Goal: Information Seeking & Learning: Learn about a topic

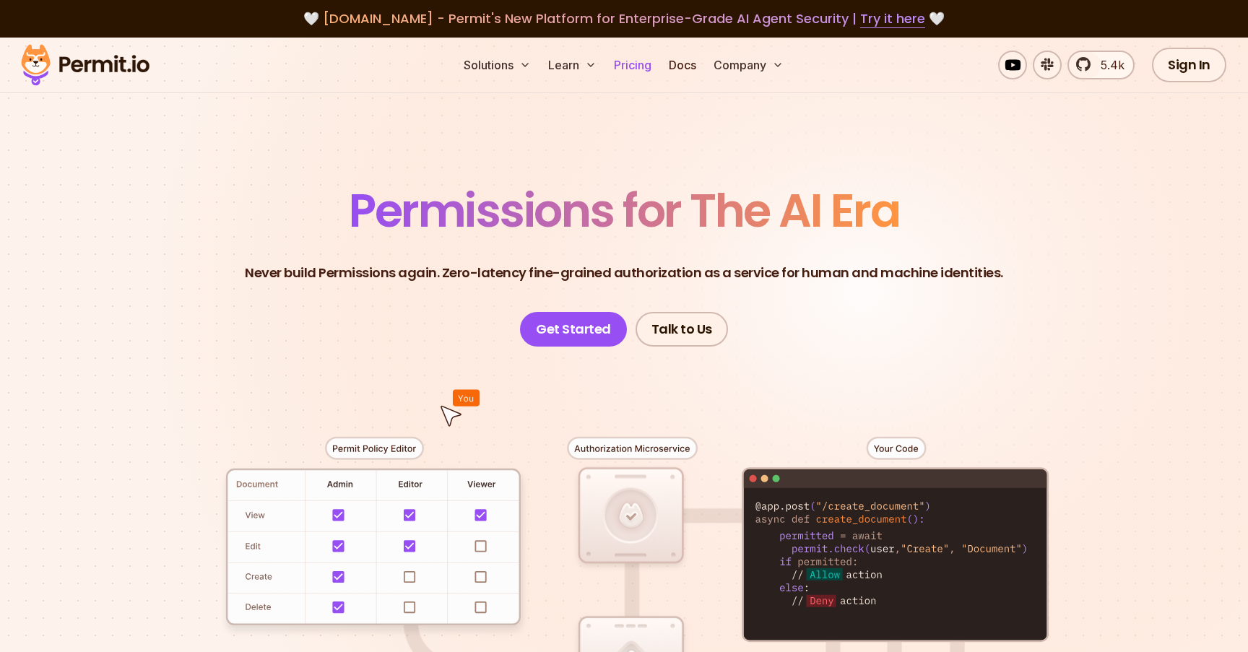
click at [630, 52] on link "Pricing" at bounding box center [632, 65] width 49 height 29
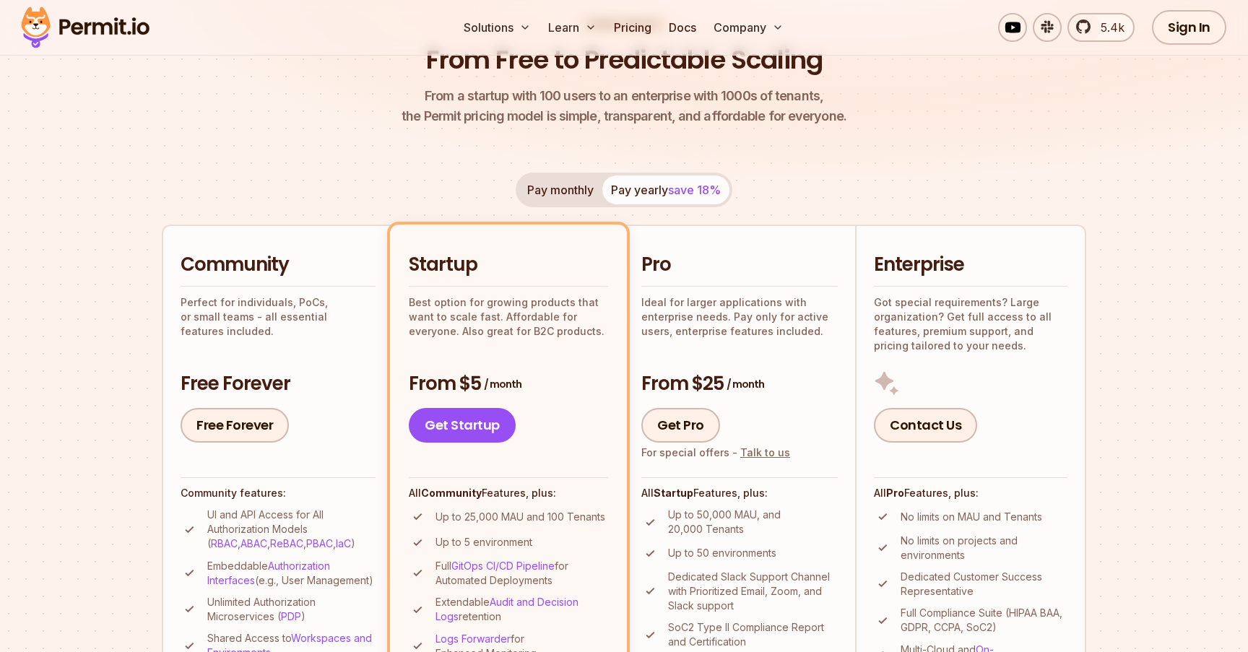
scroll to position [178, 0]
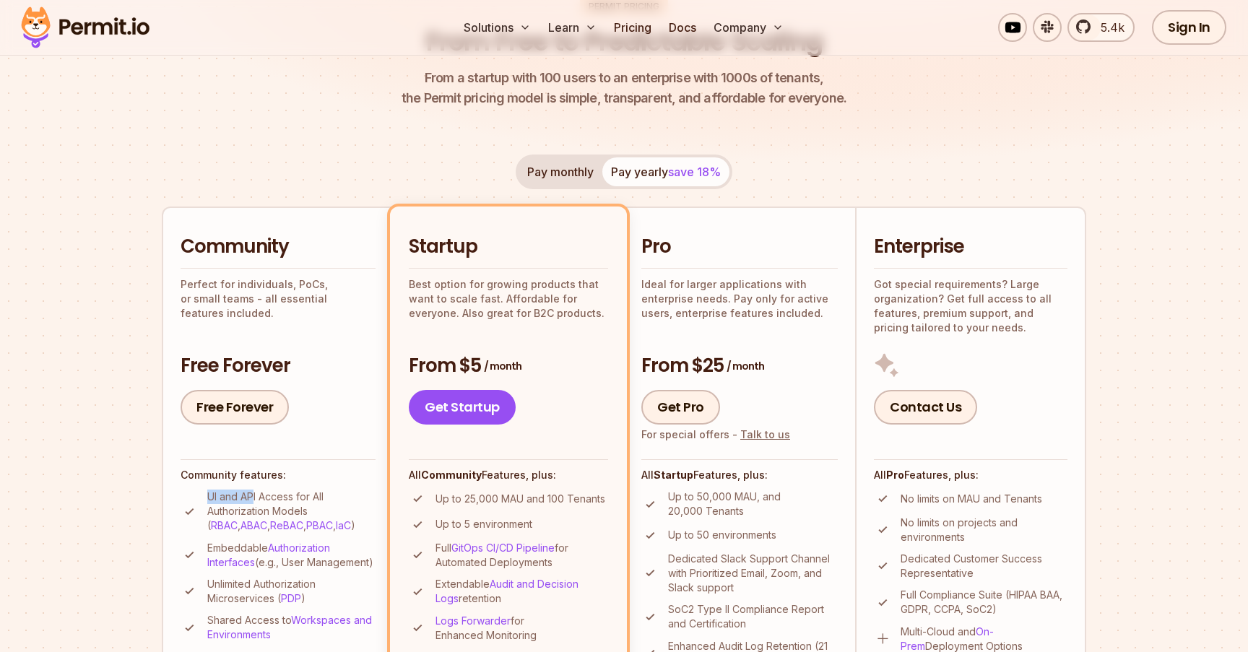
drag, startPoint x: 209, startPoint y: 491, endPoint x: 255, endPoint y: 493, distance: 46.2
click at [255, 493] on p "UI and API Access for All Authorization Models ( RBAC , ABAC , ReBAC , PBAC , I…" at bounding box center [291, 511] width 168 height 43
click at [303, 474] on h4 "Community features:" at bounding box center [278, 475] width 195 height 14
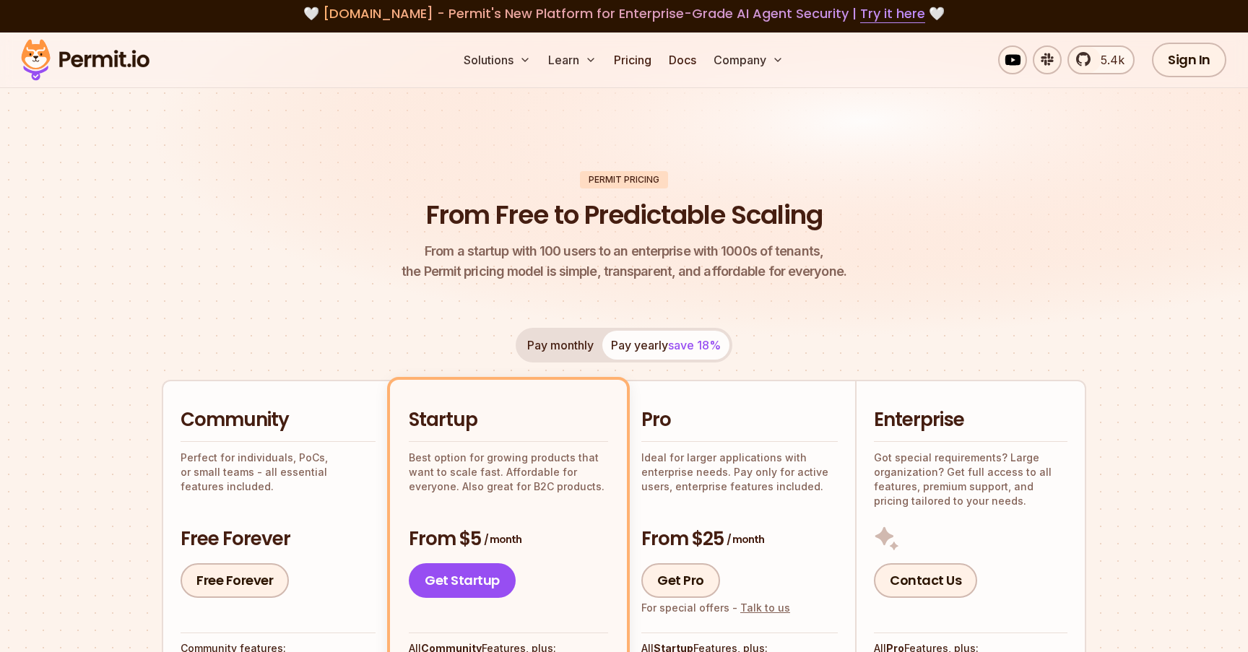
scroll to position [0, 0]
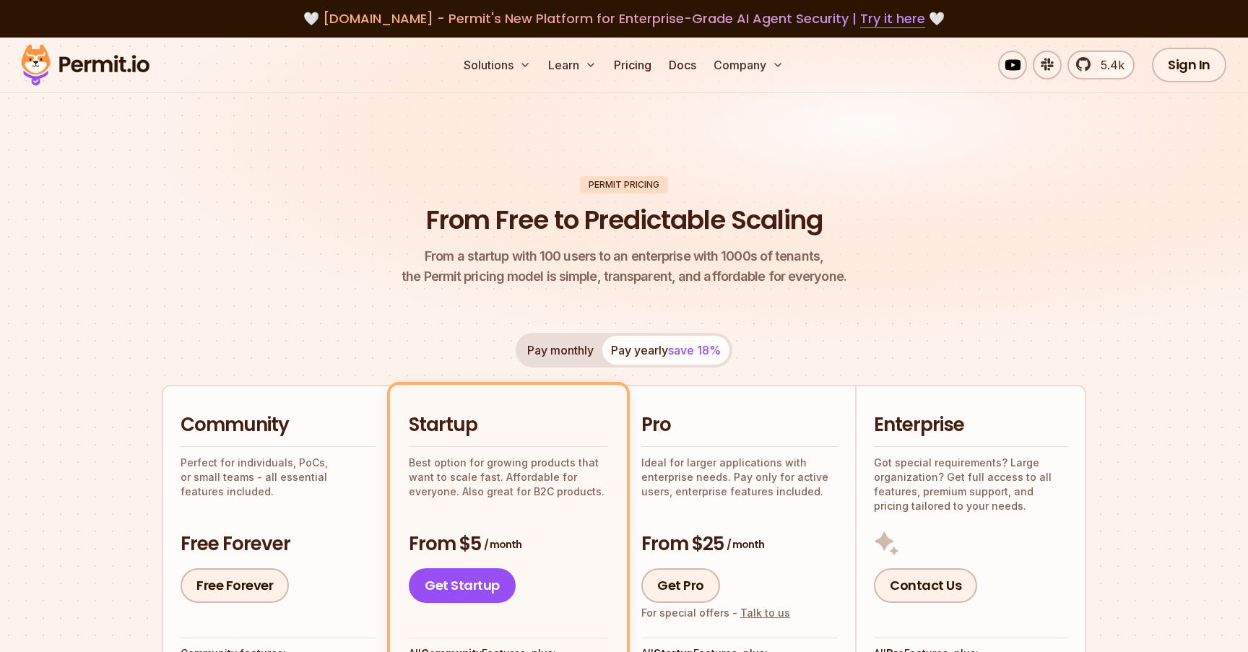
click at [578, 359] on button "Pay monthly" at bounding box center [561, 350] width 84 height 29
click at [614, 354] on button "Pay yearly save 18%" at bounding box center [665, 350] width 127 height 29
click at [579, 352] on button "Pay monthly" at bounding box center [561, 350] width 84 height 29
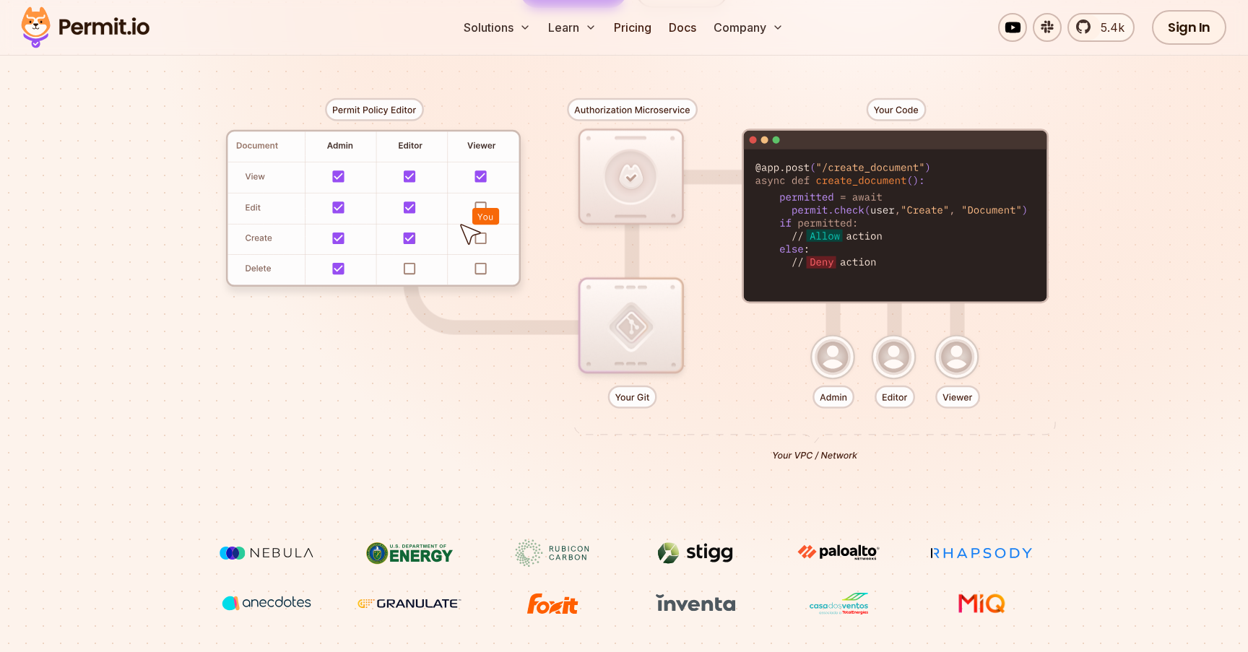
scroll to position [327, 0]
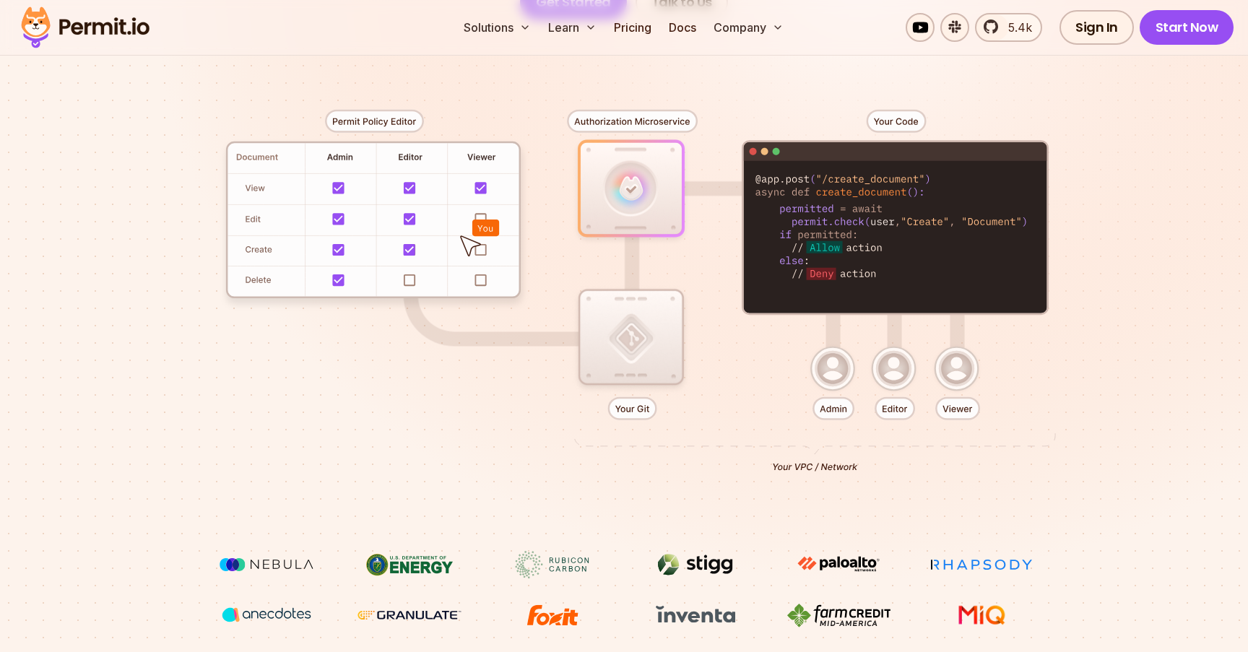
click at [823, 471] on div at bounding box center [623, 285] width 1011 height 532
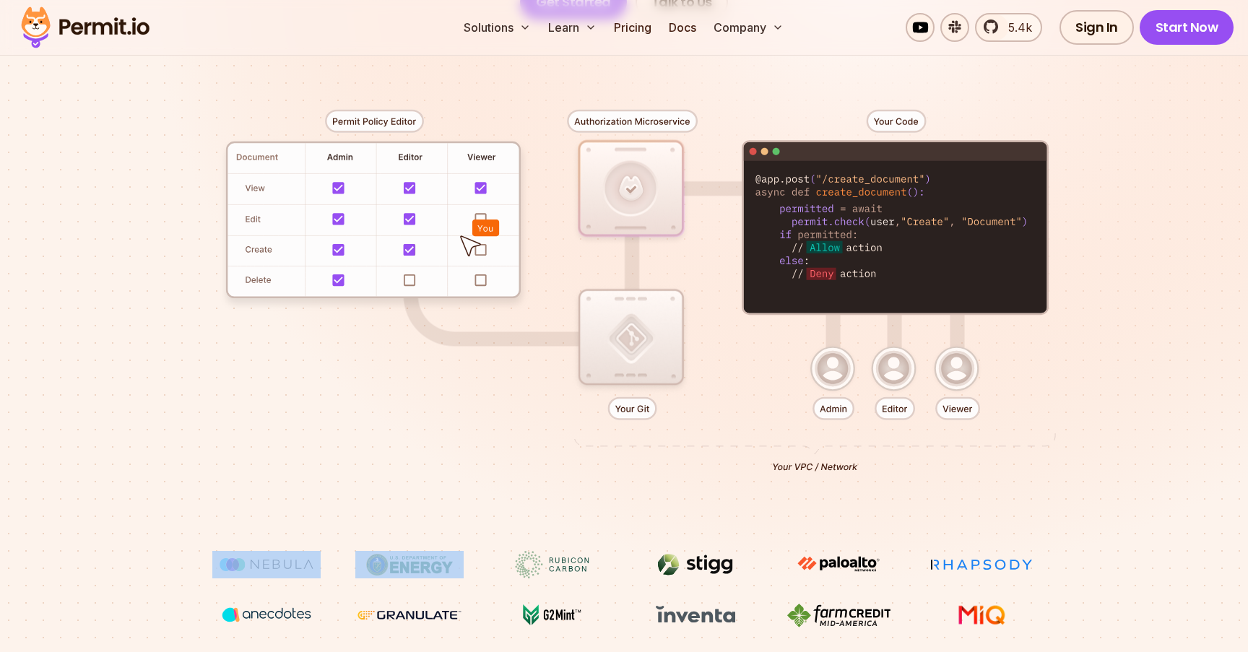
click at [823, 471] on div at bounding box center [623, 285] width 1011 height 532
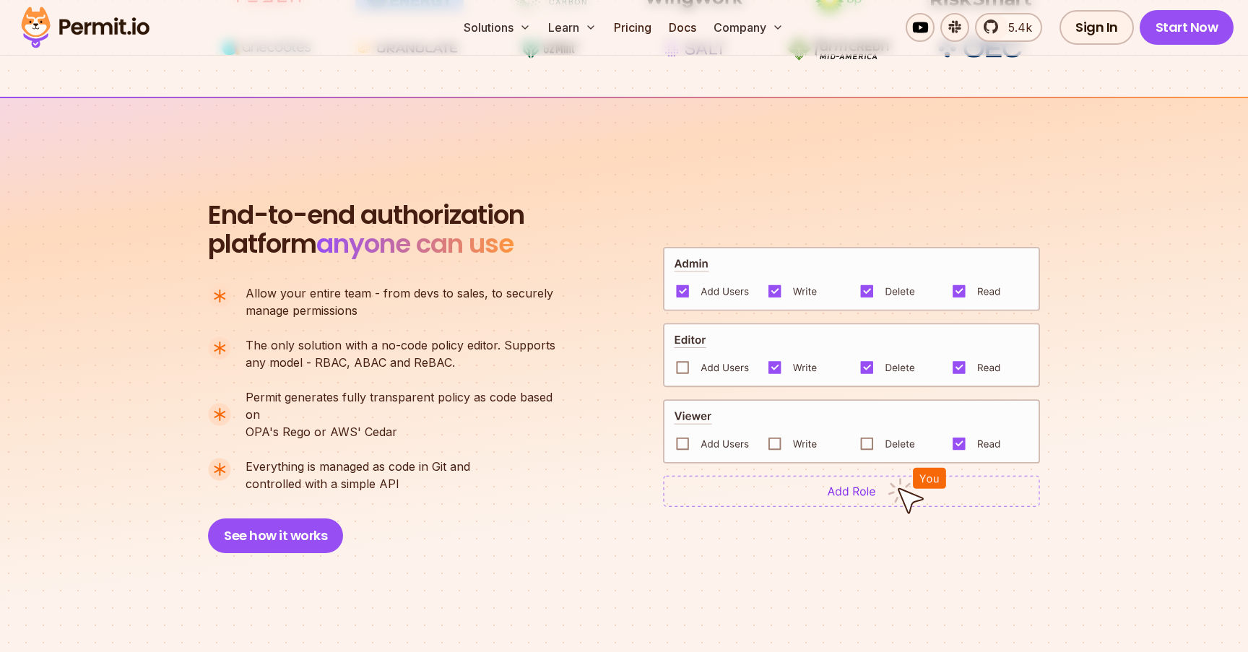
scroll to position [966, 0]
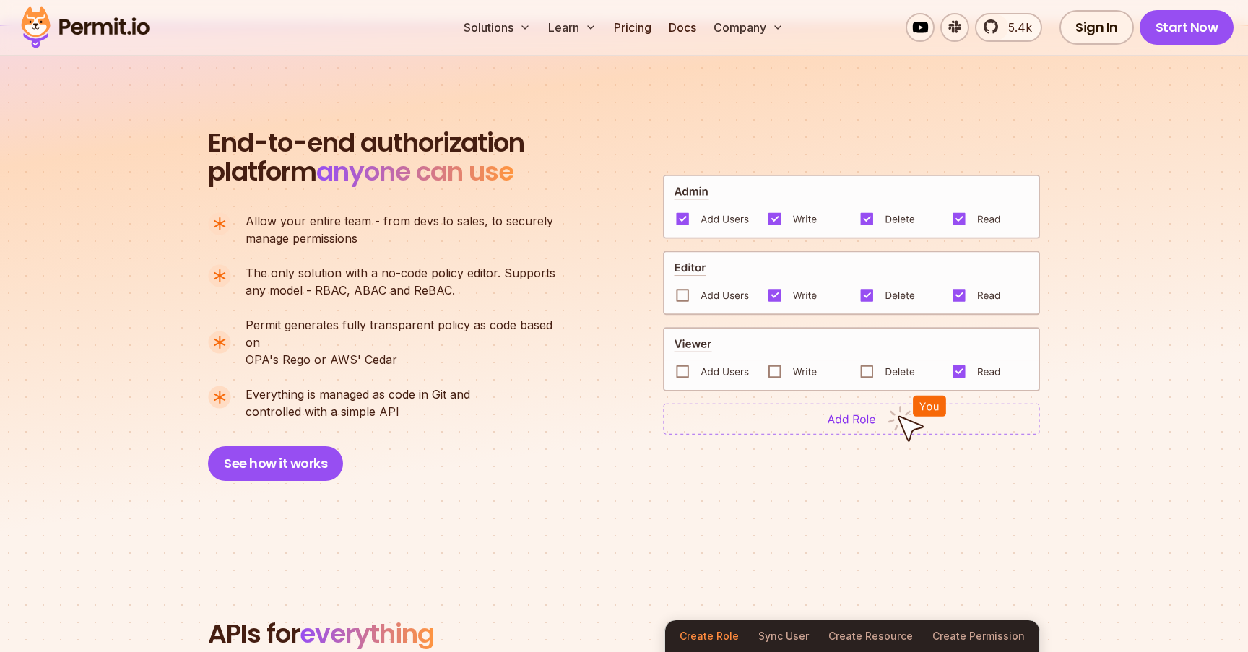
click at [621, 463] on div "End-to-end authorization platform anyone can use A no-code authorization platfo…" at bounding box center [624, 305] width 832 height 352
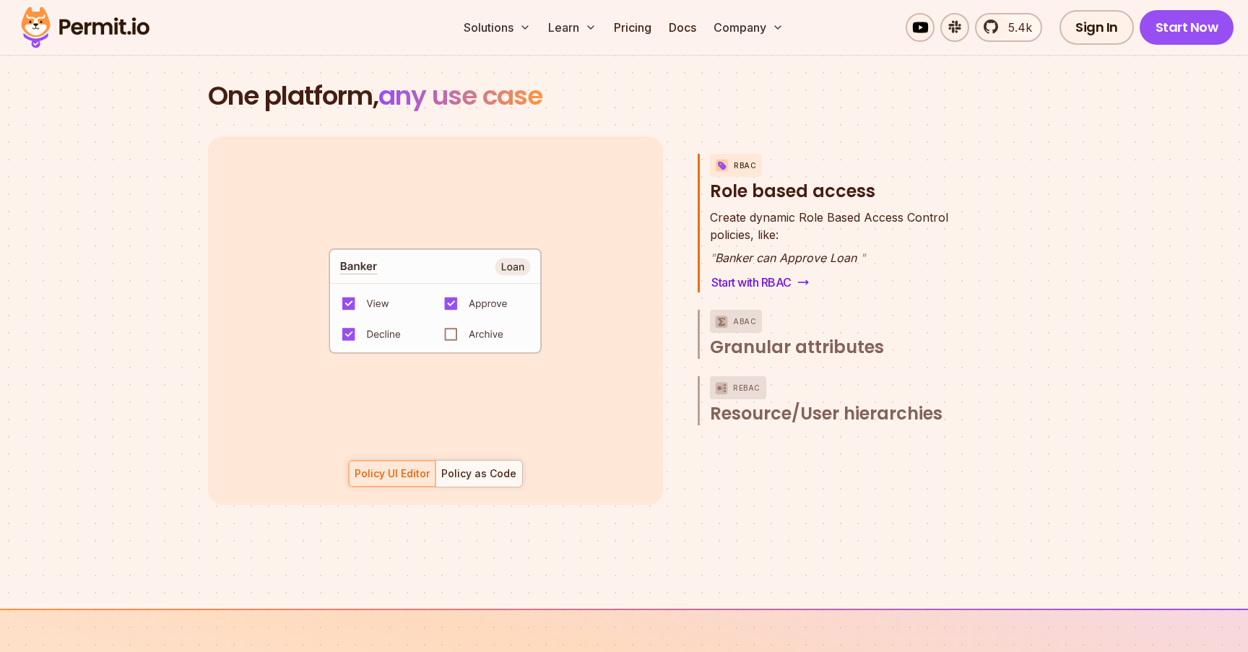
scroll to position [2099, 0]
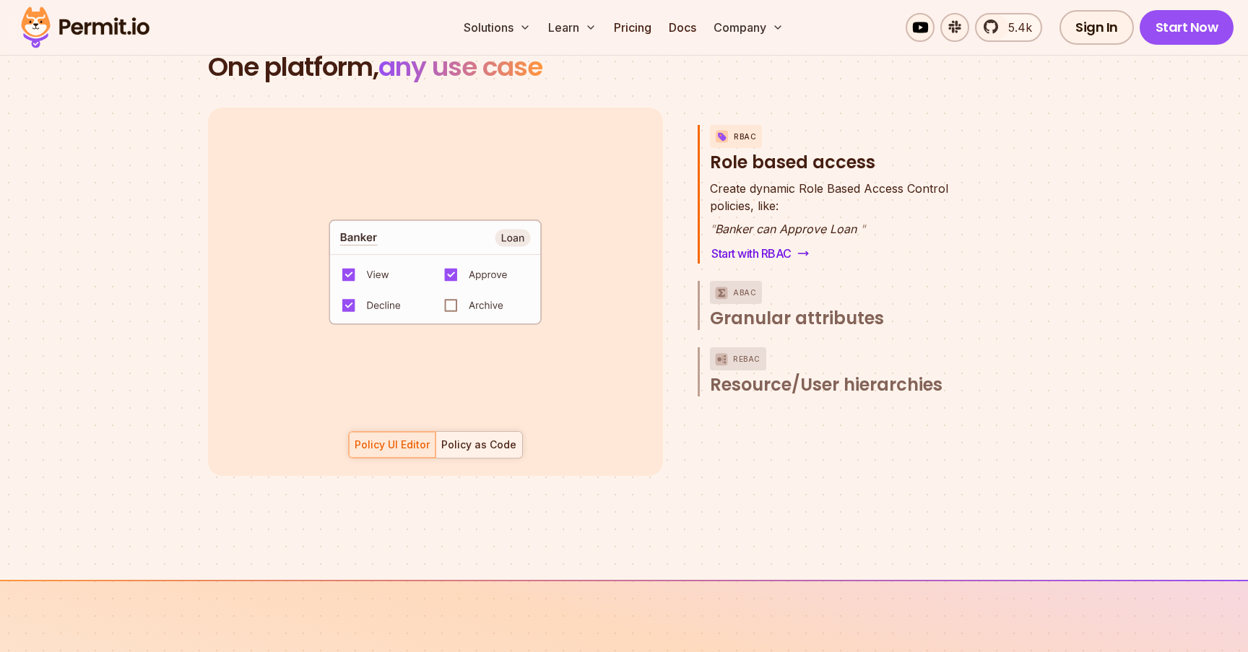
click at [520, 431] on button "Policy as Code" at bounding box center [478, 444] width 87 height 27
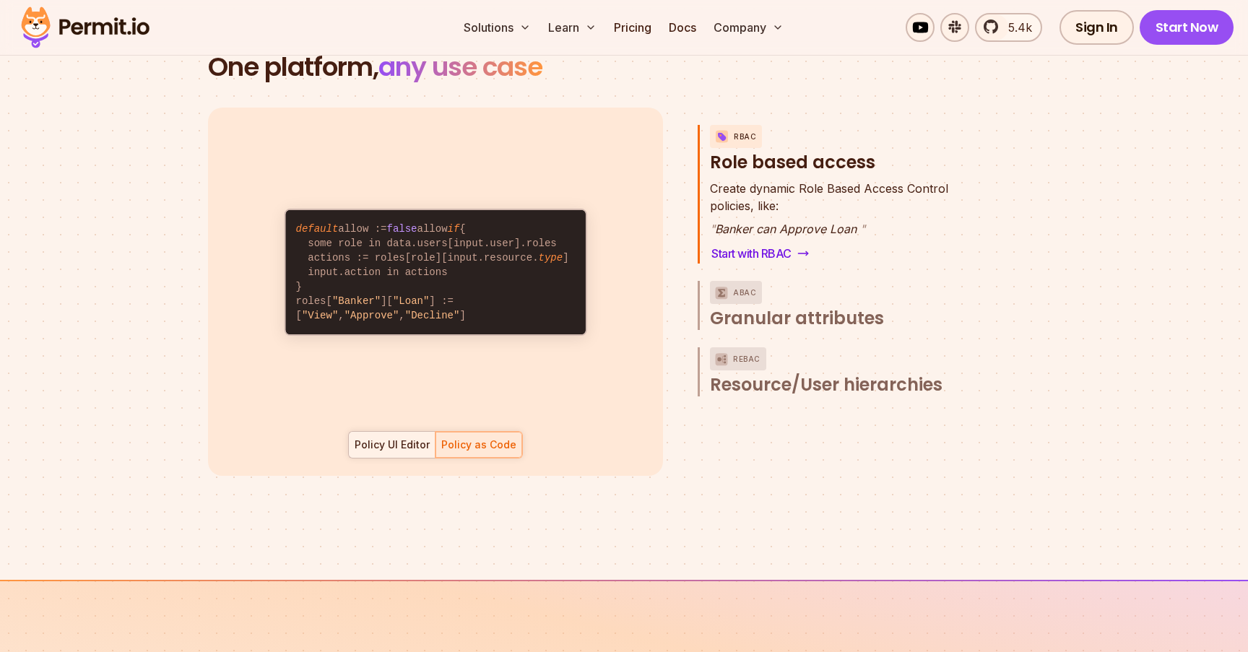
click at [412, 438] on div "Policy UI Editor" at bounding box center [392, 445] width 75 height 14
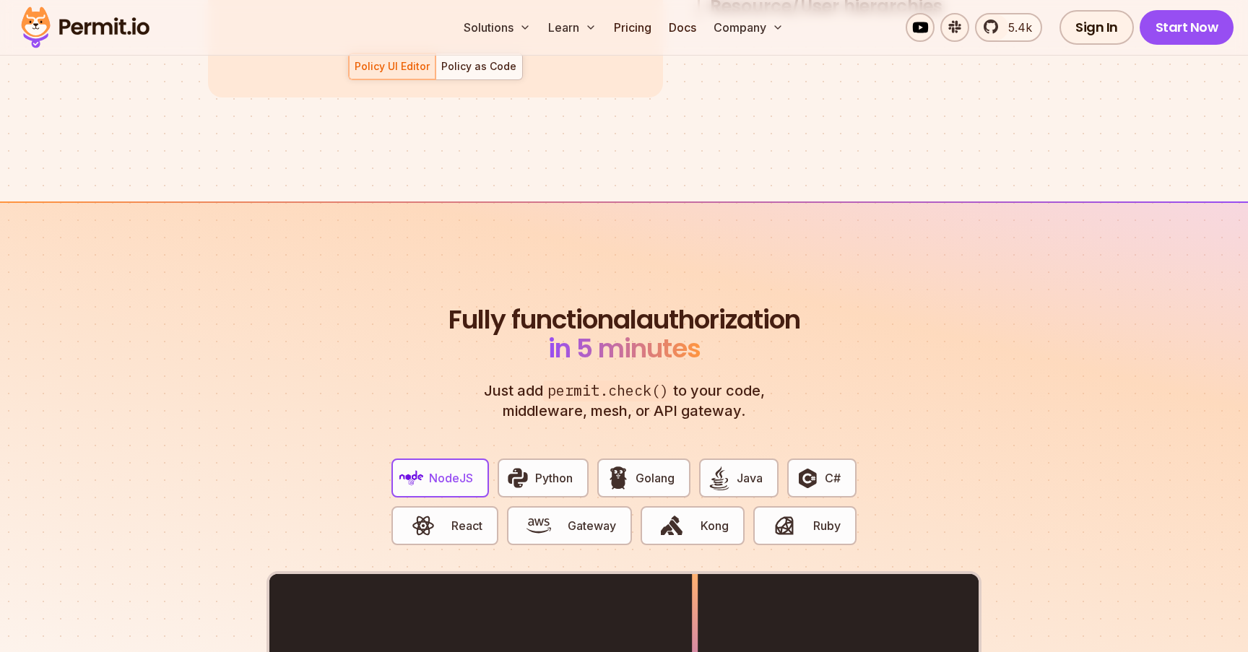
scroll to position [2479, 0]
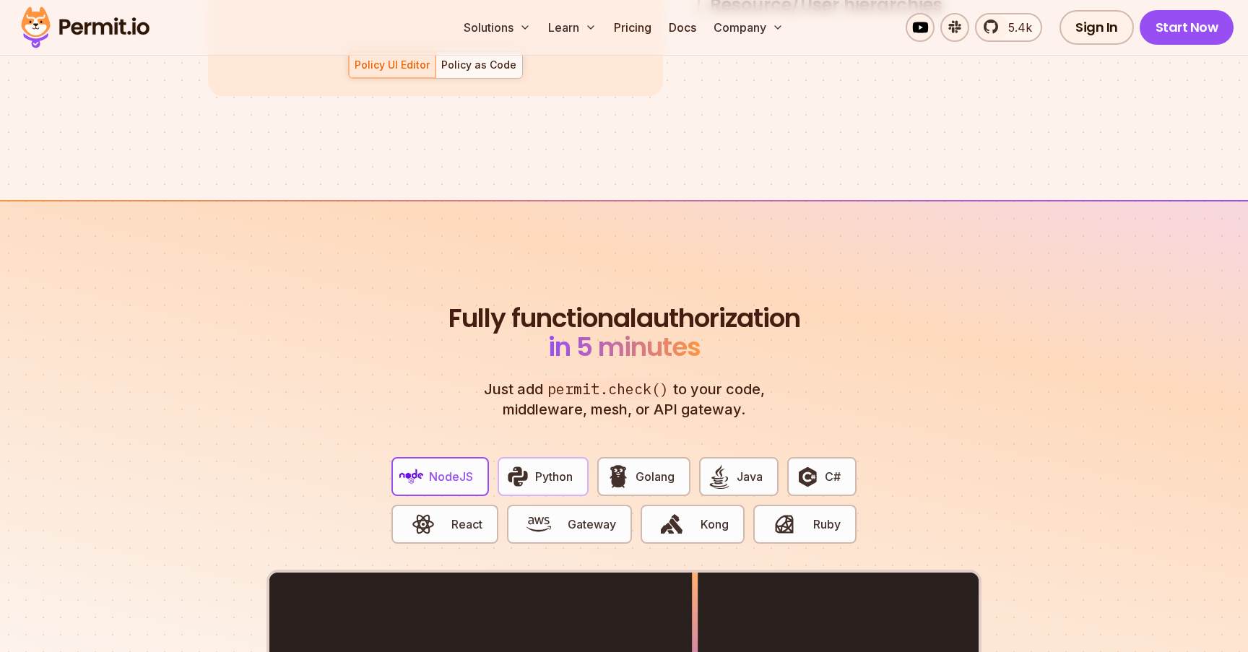
click at [542, 468] on span "Python" at bounding box center [554, 476] width 38 height 17
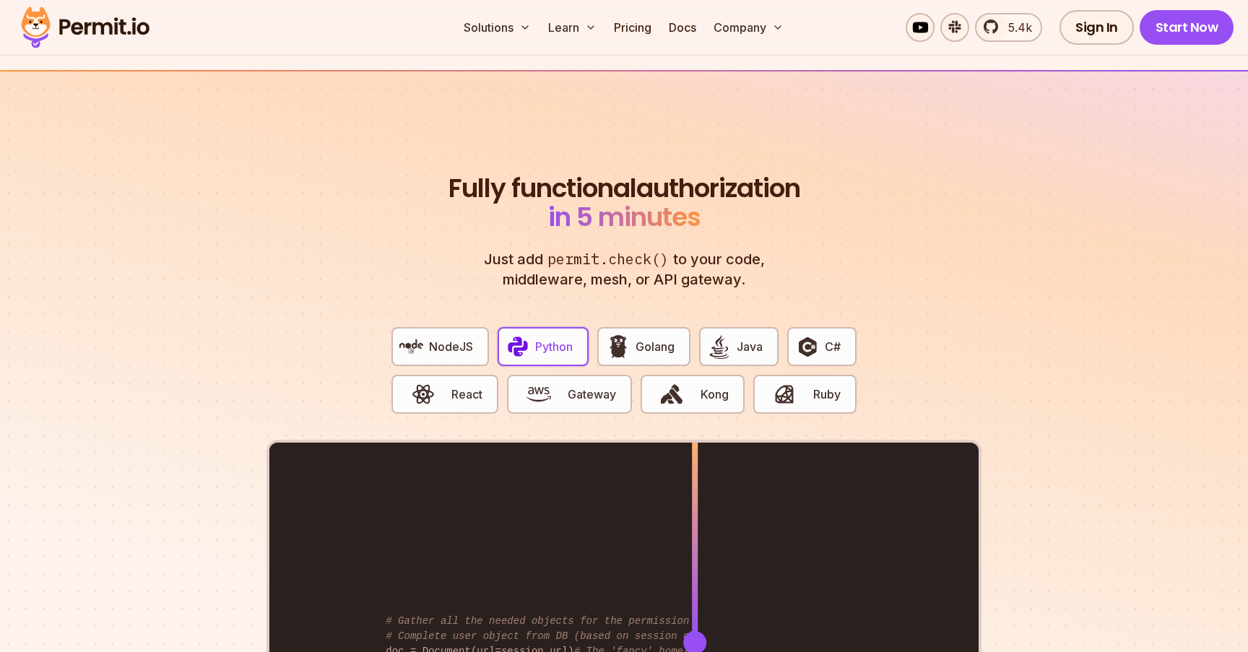
click at [893, 443] on div "from permit import Permit permit = Permit(token= "<YOUR_API_KEY>" ) permitted =…" at bounding box center [623, 642] width 709 height 399
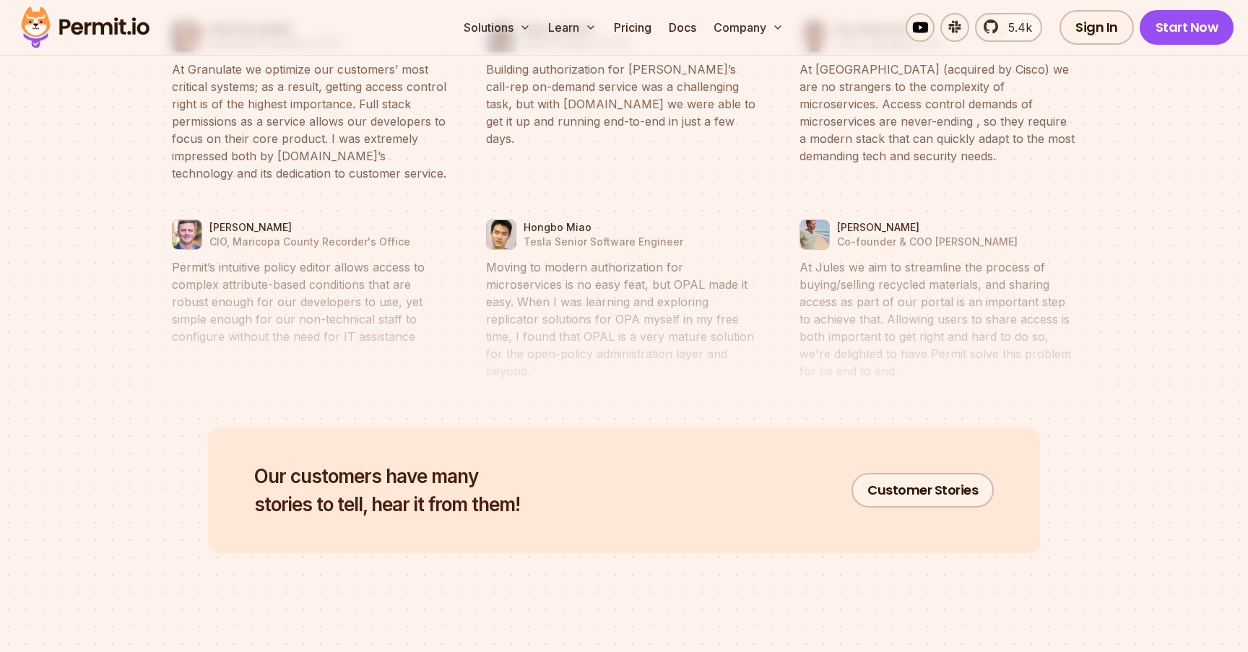
scroll to position [6955, 0]
